Goal: Information Seeking & Learning: Learn about a topic

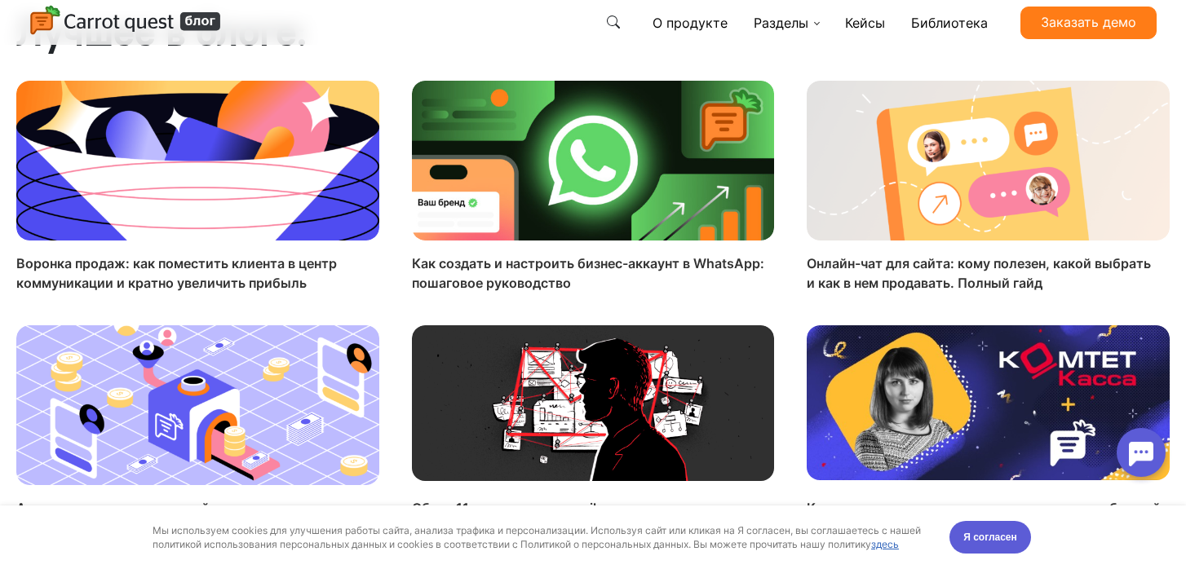
scroll to position [24547, 0]
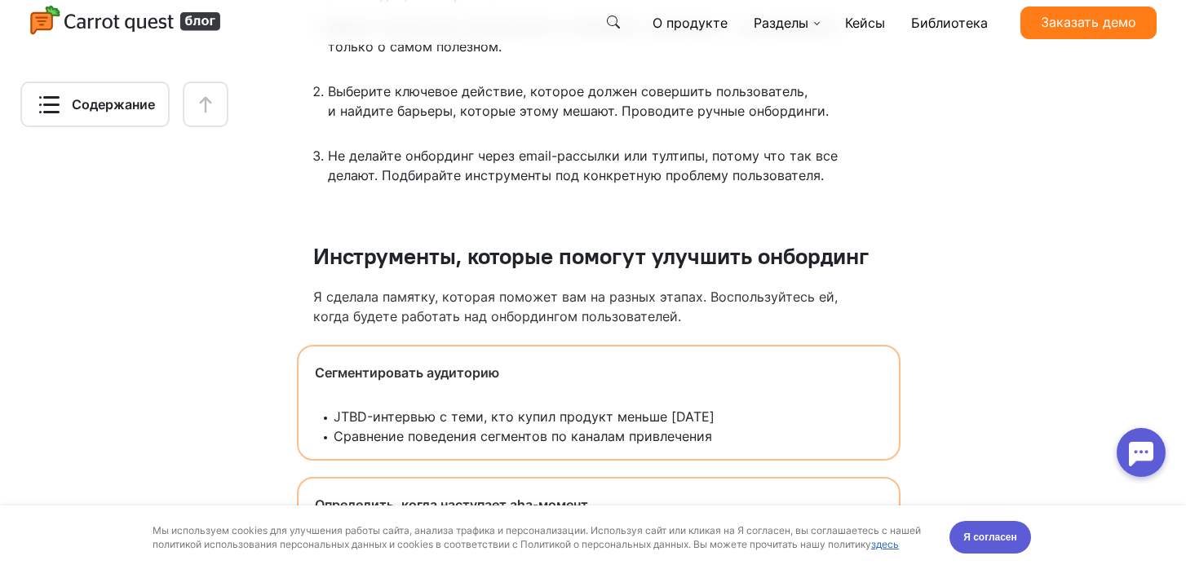
scroll to position [12246, 0]
